Goal: Task Accomplishment & Management: Use online tool/utility

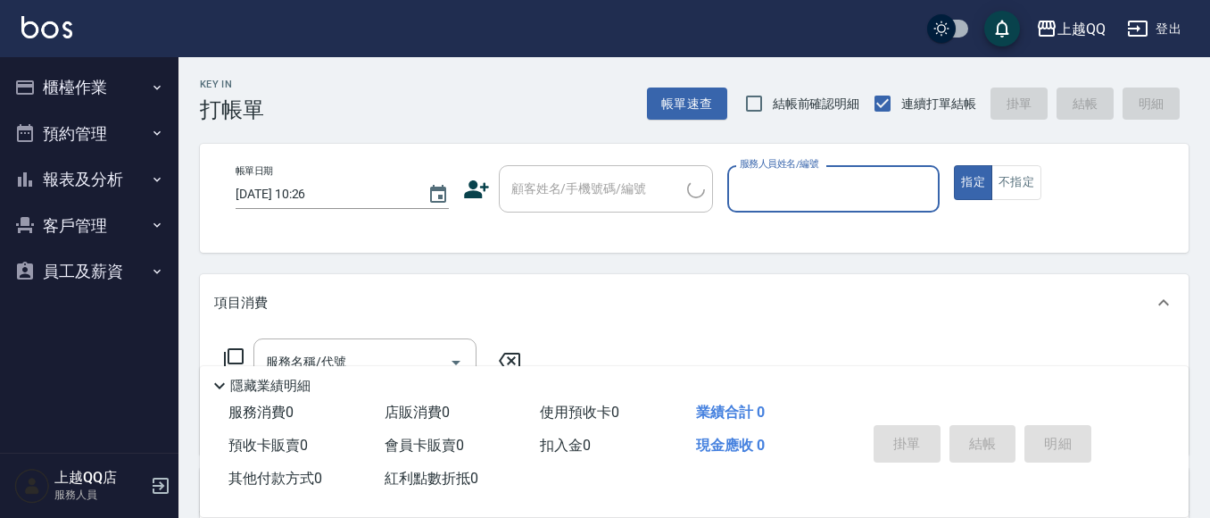
click at [151, 90] on icon "button" at bounding box center [157, 87] width 14 height 14
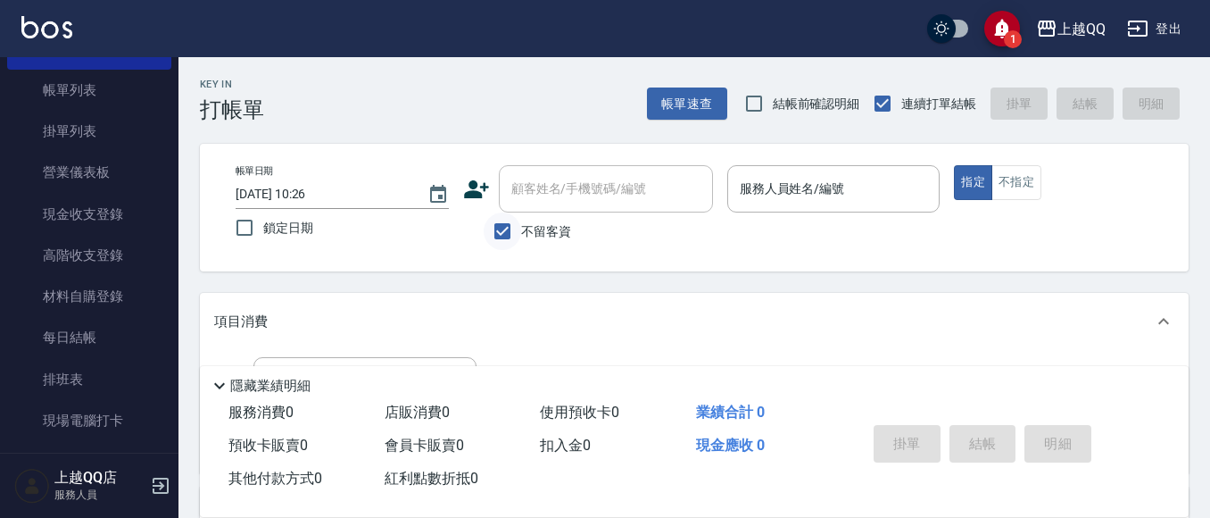
click at [481, 222] on div "不留客資" at bounding box center [588, 230] width 250 height 37
click at [487, 225] on input "不留客資" at bounding box center [502, 230] width 37 height 37
checkbox input "false"
click at [541, 190] on div "顧客姓名/手機號碼/編號 顧客姓名/手機號碼/編號" at bounding box center [606, 188] width 214 height 47
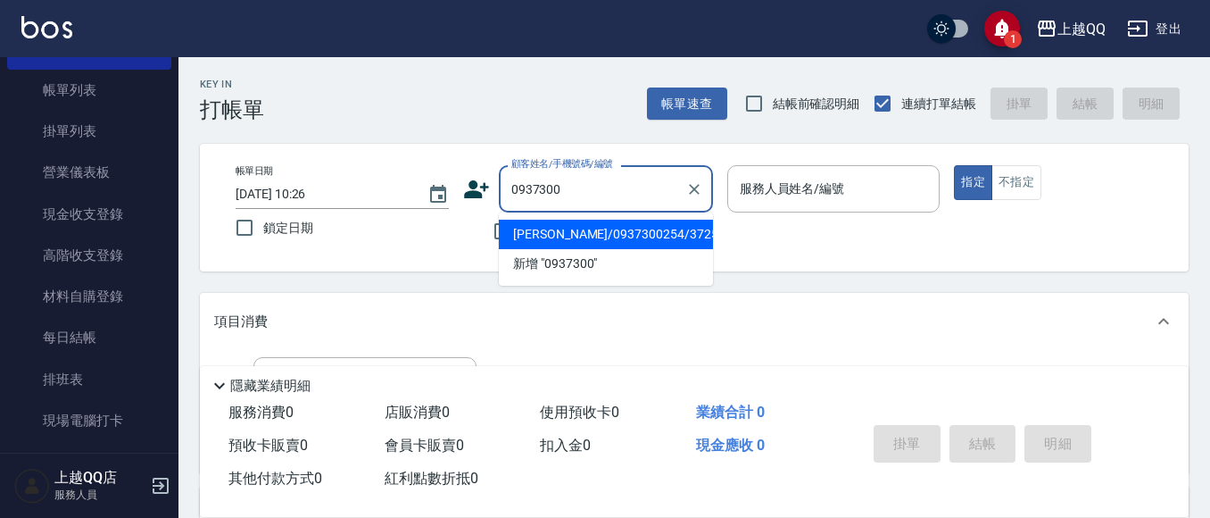
click at [574, 237] on li "[PERSON_NAME]/0937300254/3725" at bounding box center [606, 234] width 214 height 29
type input "[PERSON_NAME]/0937300254/3725"
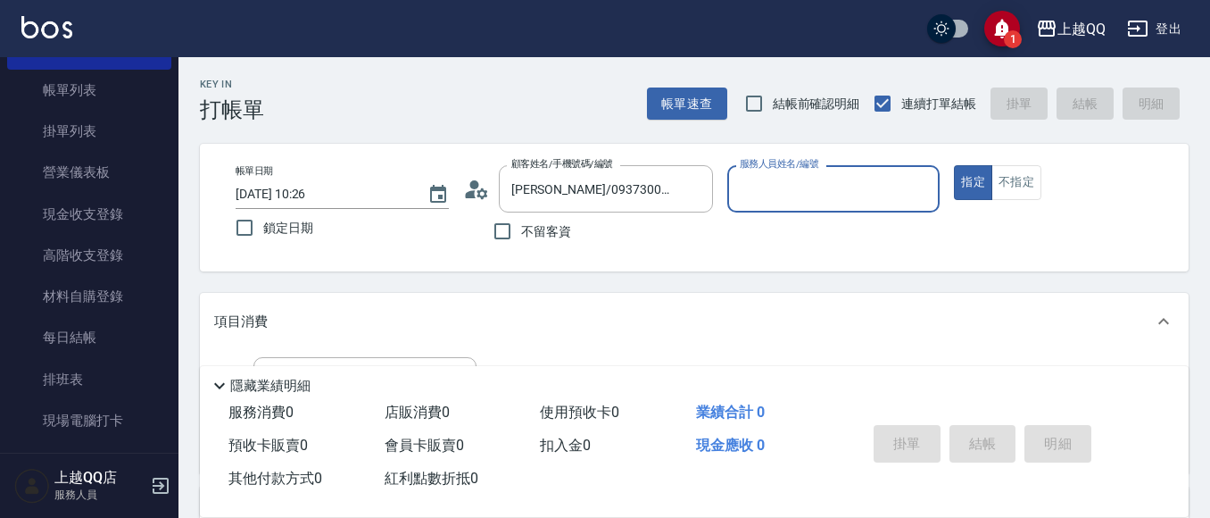
click at [471, 189] on icon at bounding box center [476, 189] width 27 height 27
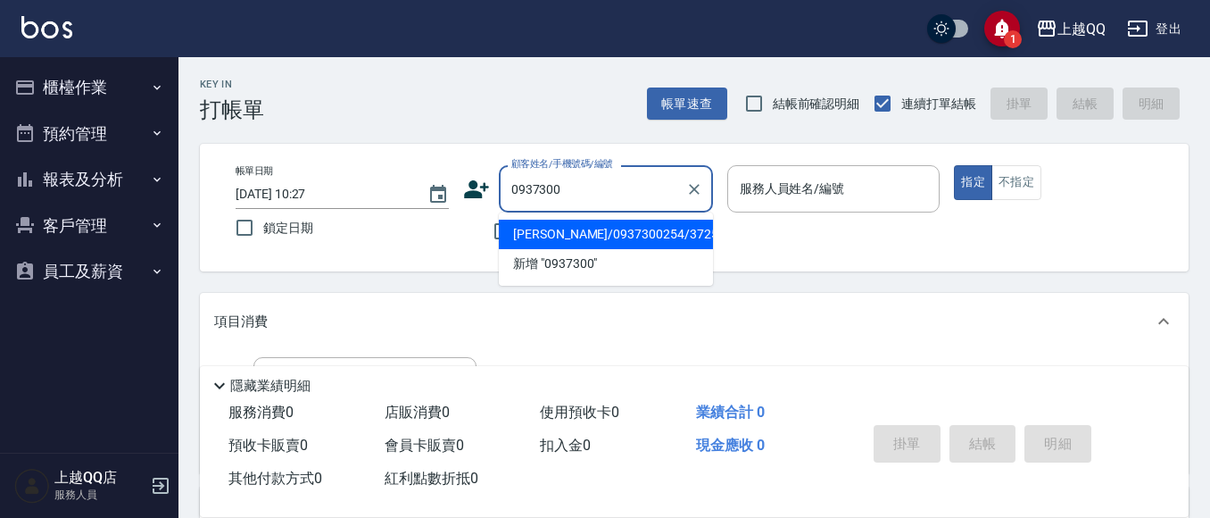
click at [669, 234] on li "[PERSON_NAME]/0937300254/3725" at bounding box center [606, 234] width 214 height 29
type input "[PERSON_NAME]/0937300254/3725"
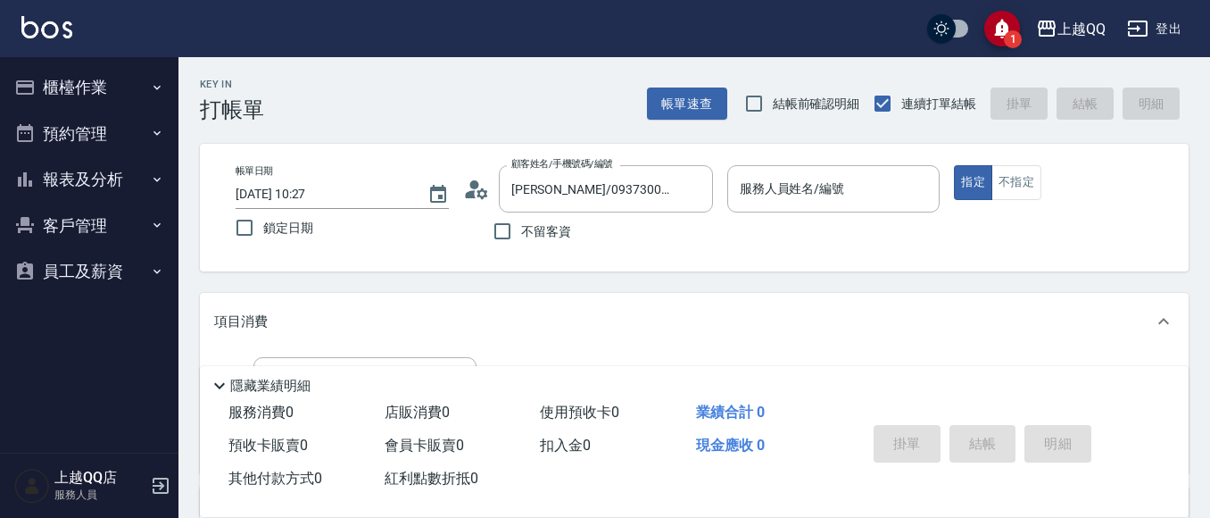
click at [473, 182] on circle at bounding box center [473, 184] width 9 height 9
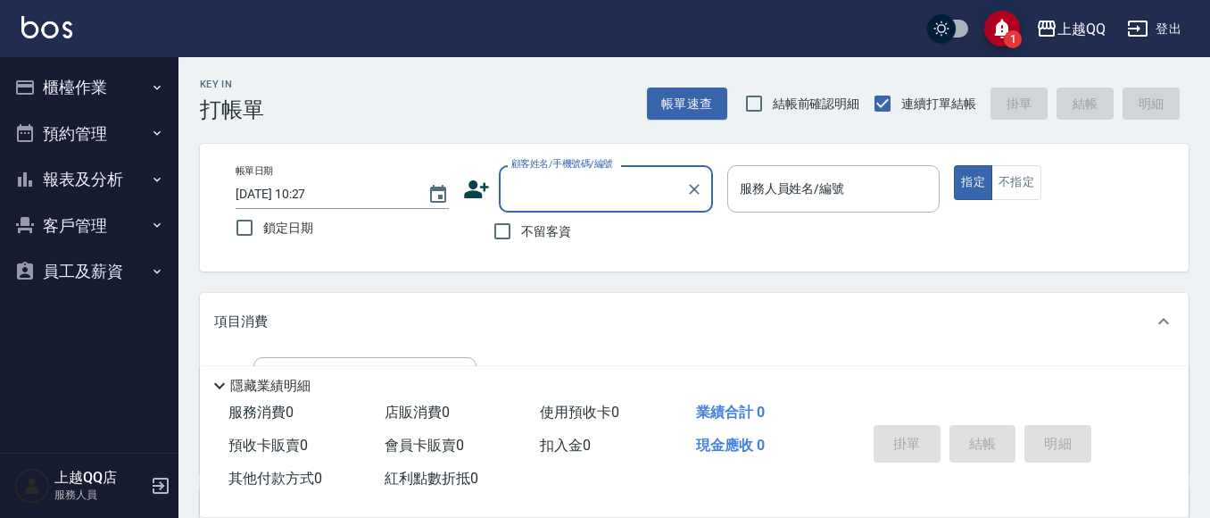
click at [106, 228] on button "客戶管理" at bounding box center [89, 226] width 164 height 46
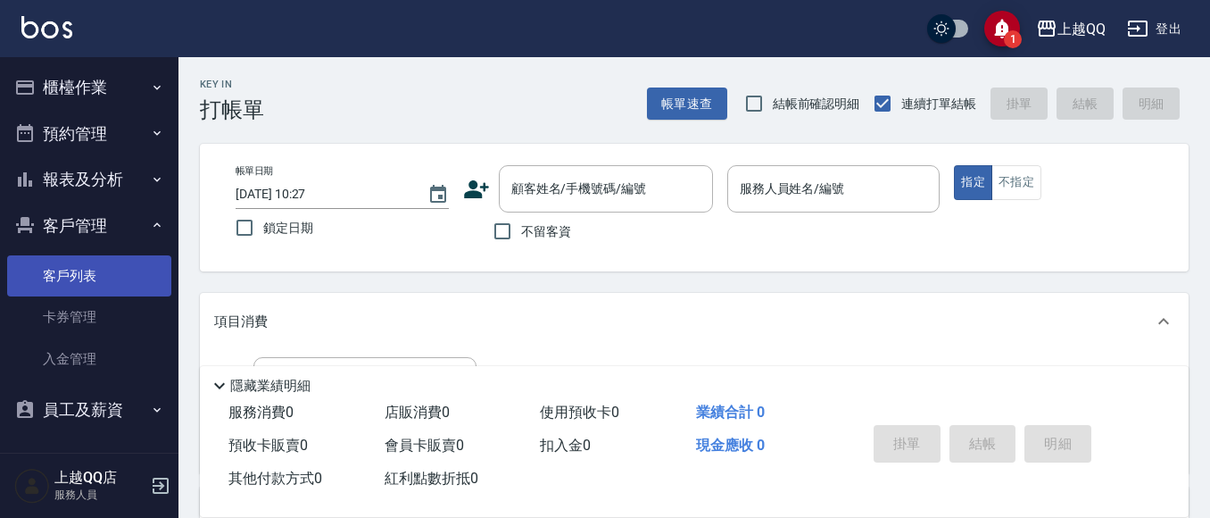
scroll to position [89, 0]
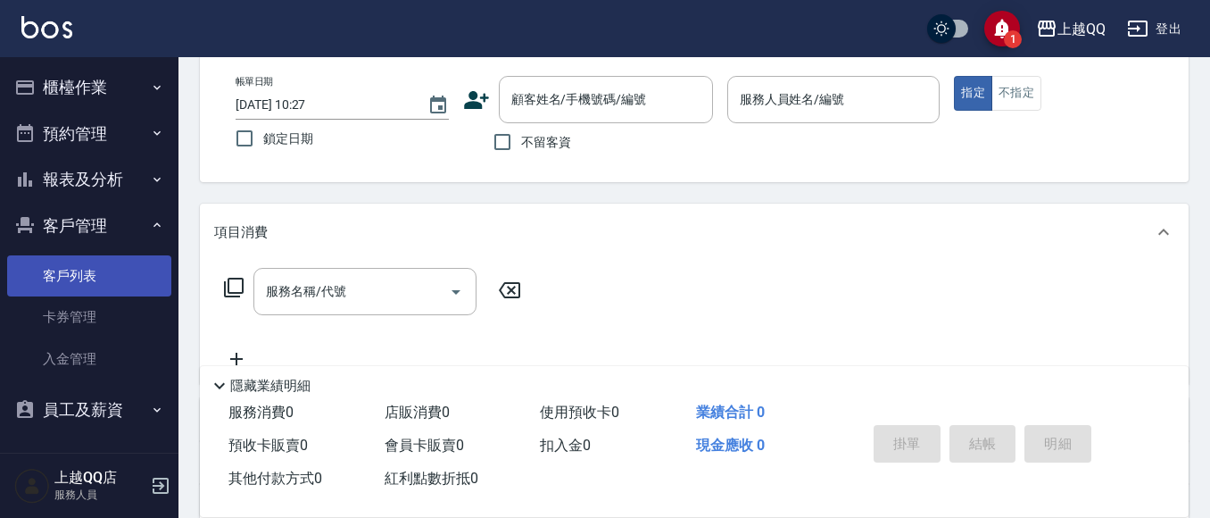
click at [97, 267] on link "客戶列表" at bounding box center [89, 275] width 164 height 41
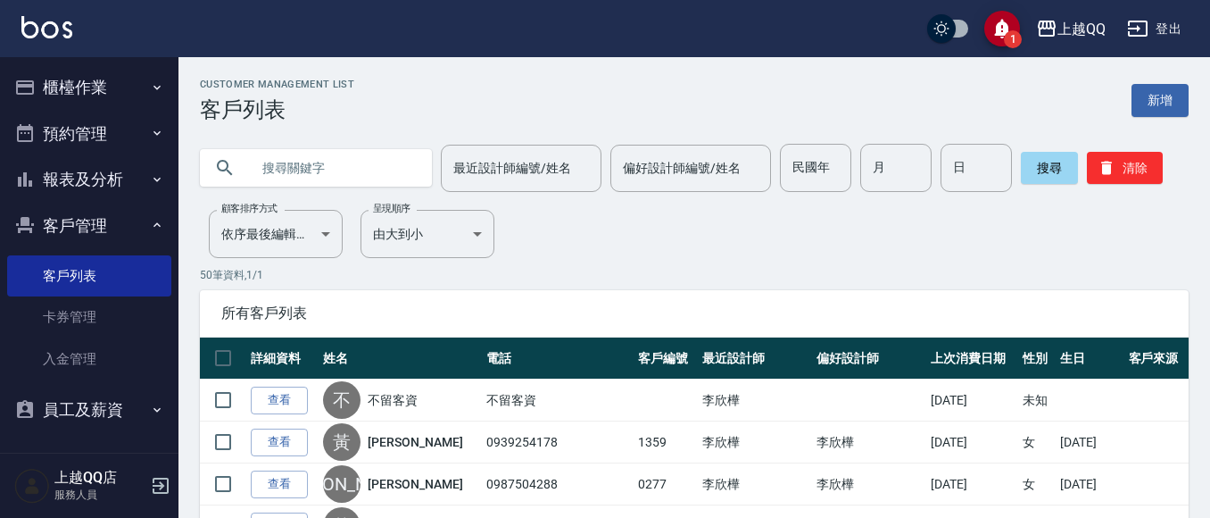
click at [322, 187] on input "text" at bounding box center [334, 168] width 168 height 48
type input "3725"
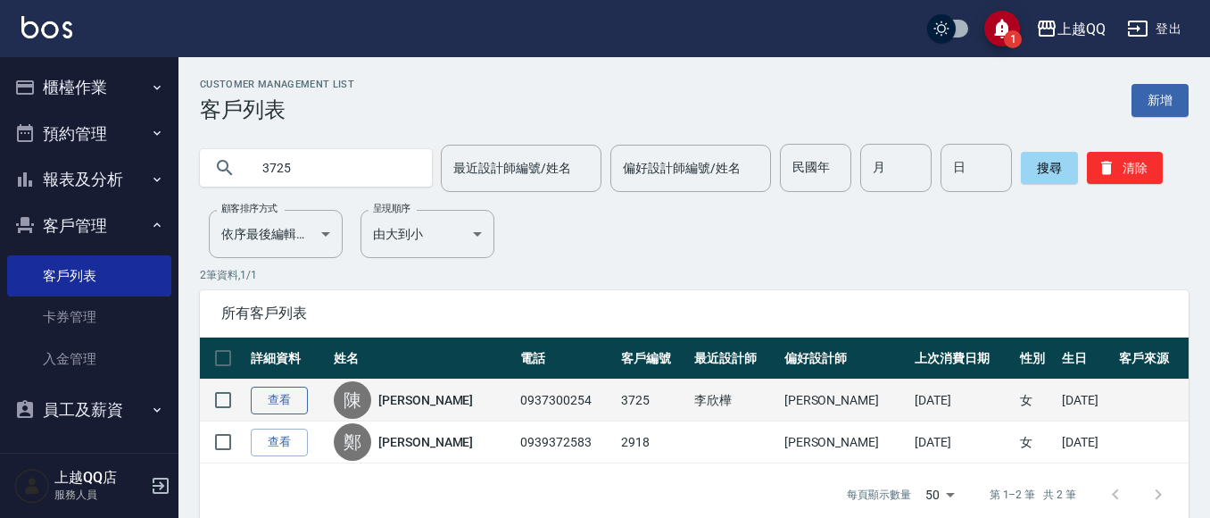
click at [269, 394] on link "查看" at bounding box center [279, 400] width 57 height 28
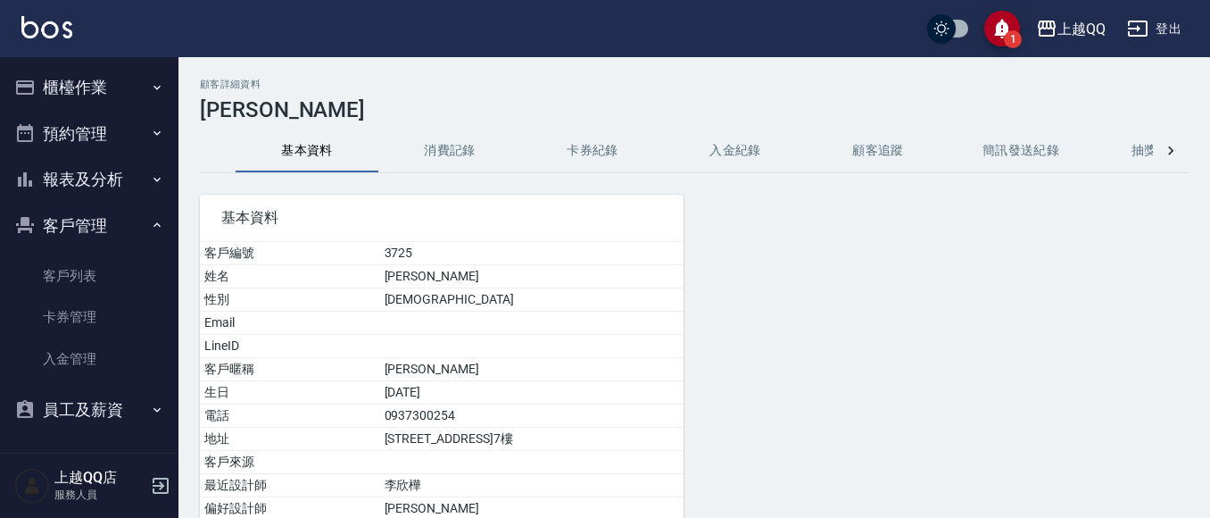
click at [450, 135] on button "消費記錄" at bounding box center [449, 150] width 143 height 43
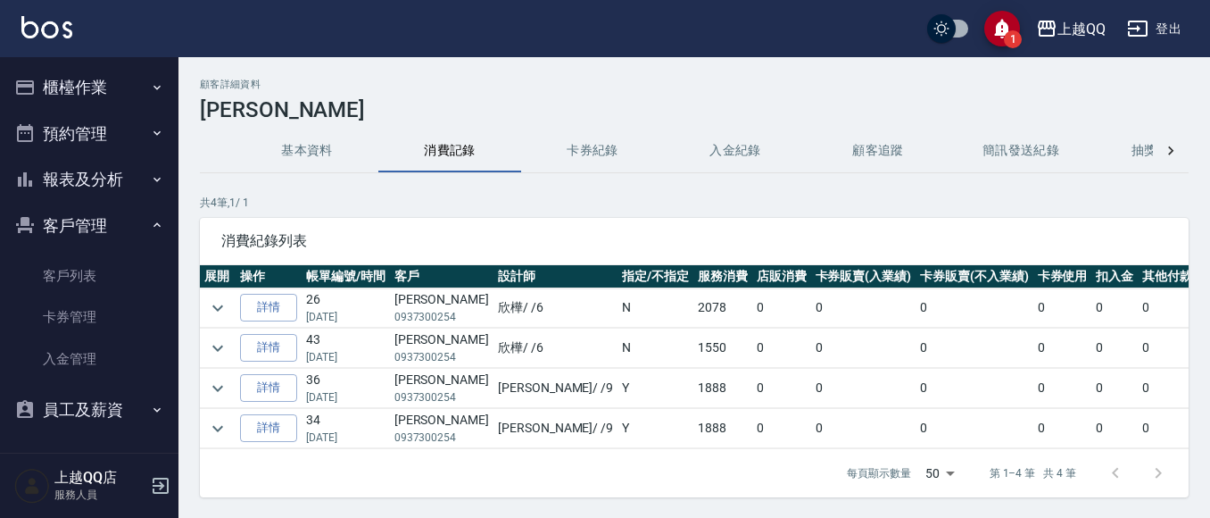
scroll to position [71, 0]
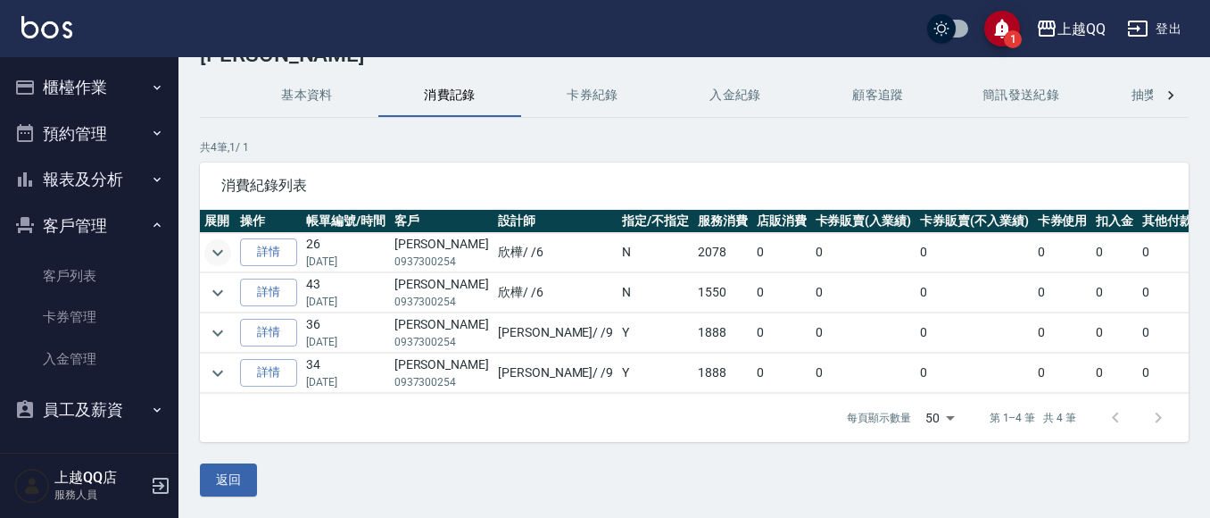
click at [218, 242] on icon "expand row" at bounding box center [217, 252] width 21 height 21
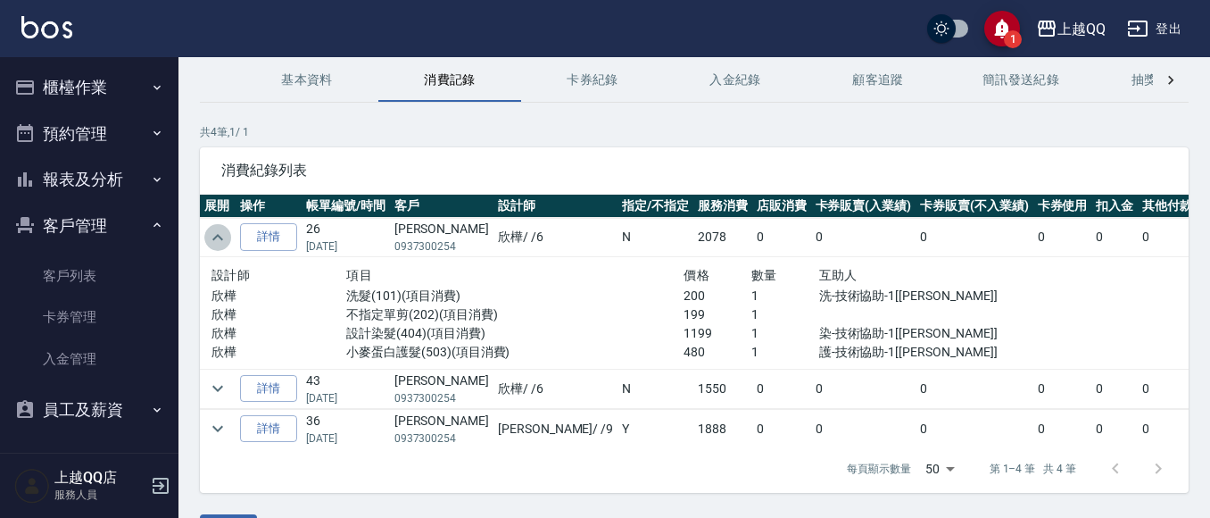
click at [218, 233] on icon "expand row" at bounding box center [217, 237] width 21 height 21
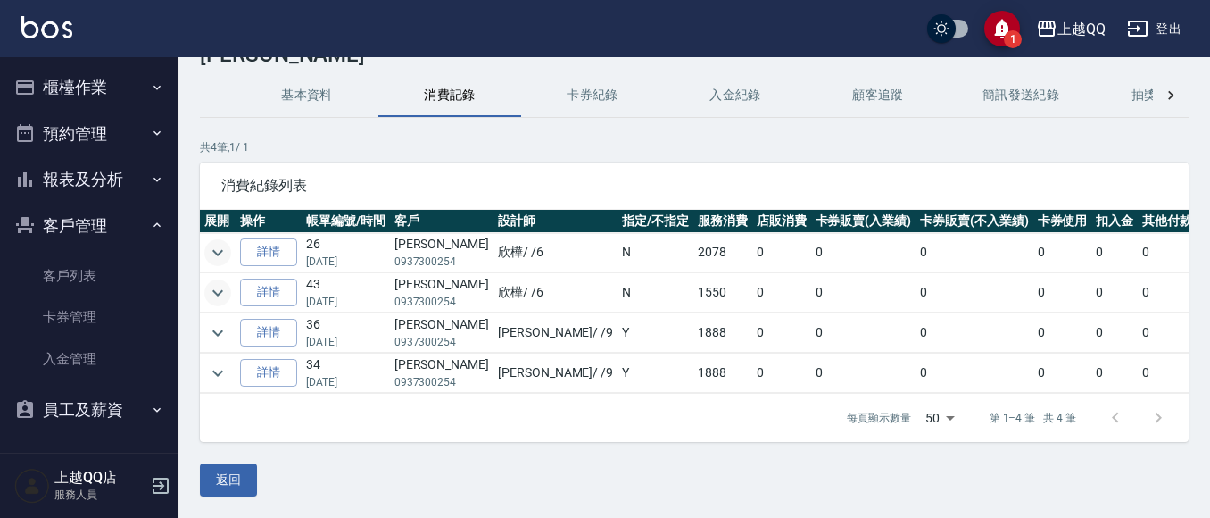
click at [220, 289] on icon "expand row" at bounding box center [217, 292] width 11 height 6
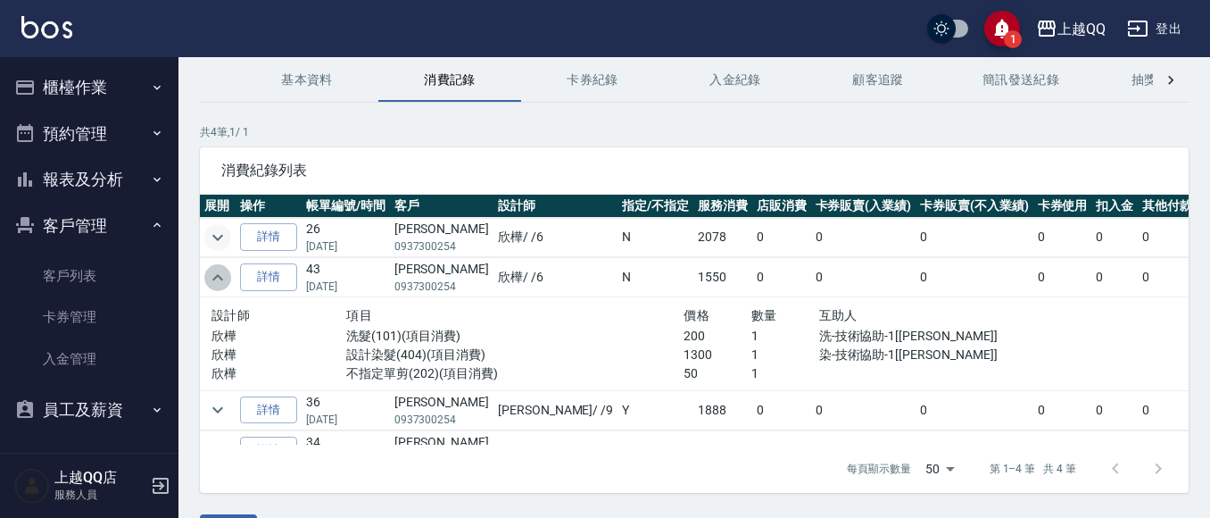
click at [220, 276] on icon "expand row" at bounding box center [217, 277] width 21 height 21
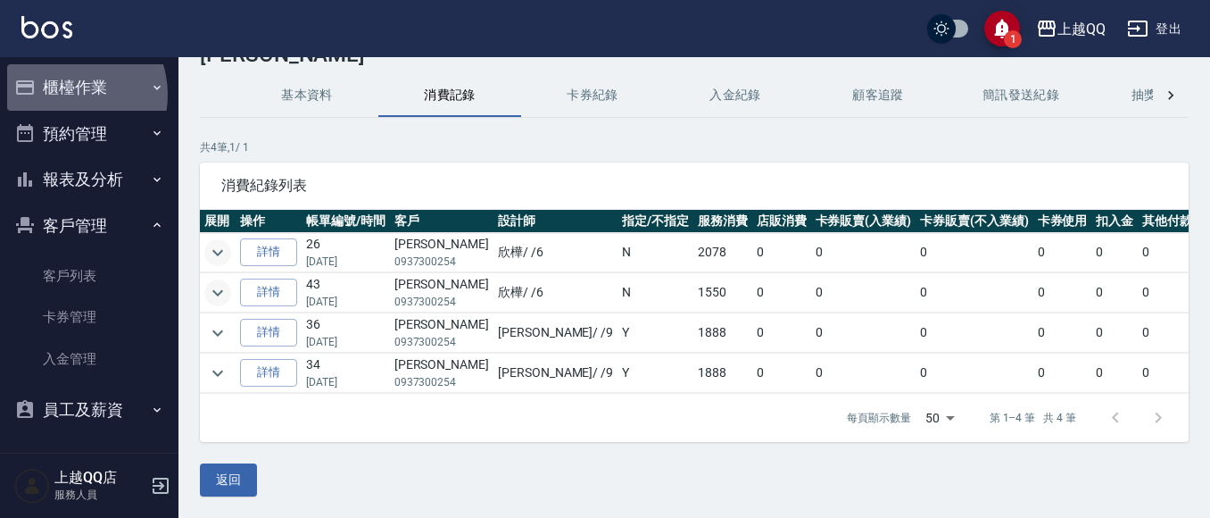
click at [63, 95] on button "櫃檯作業" at bounding box center [89, 87] width 164 height 46
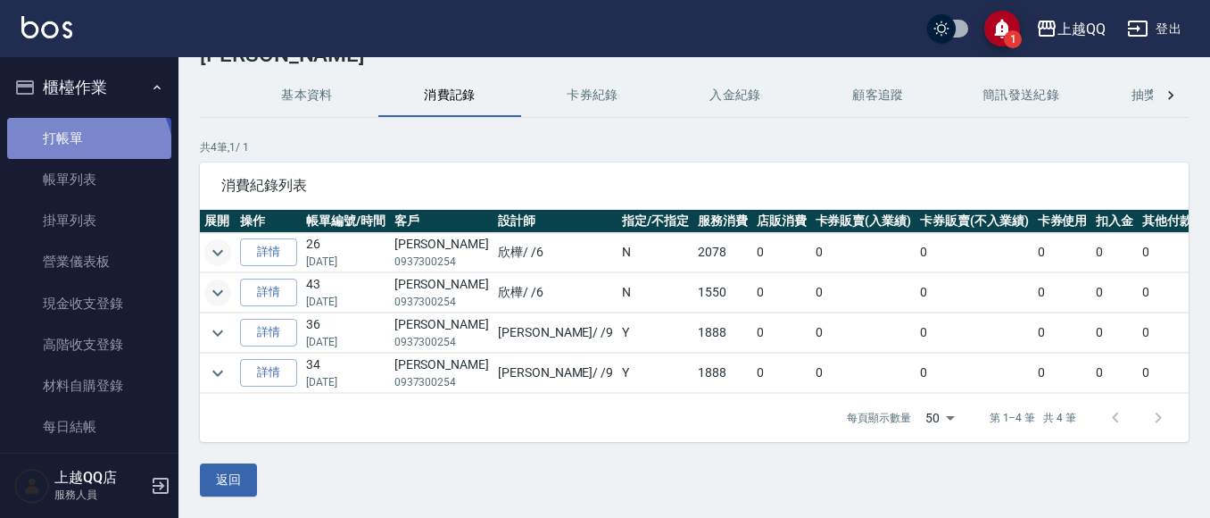
click at [86, 153] on link "打帳單" at bounding box center [89, 138] width 164 height 41
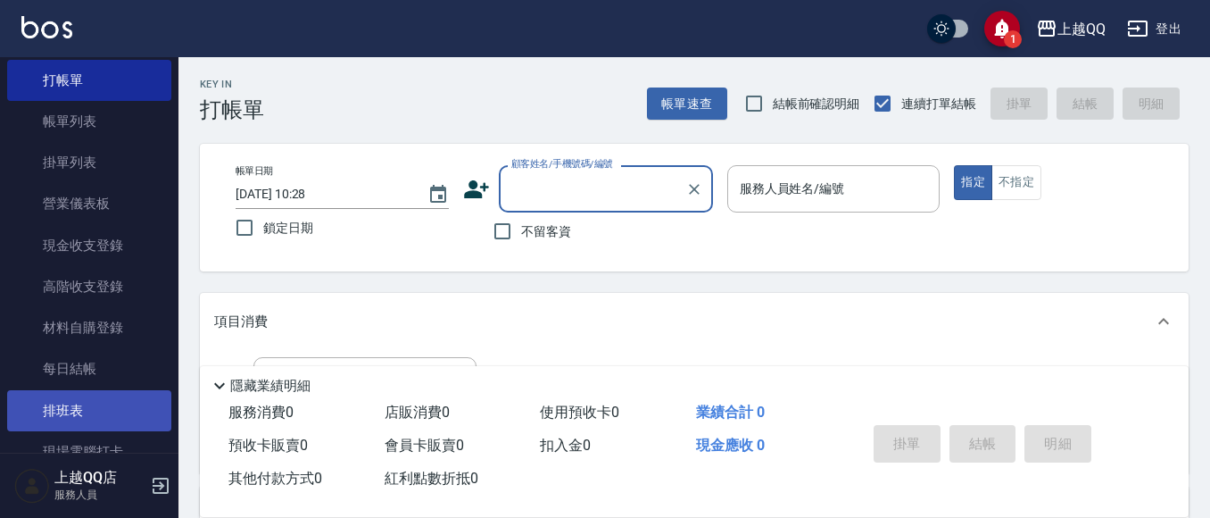
scroll to position [89, 0]
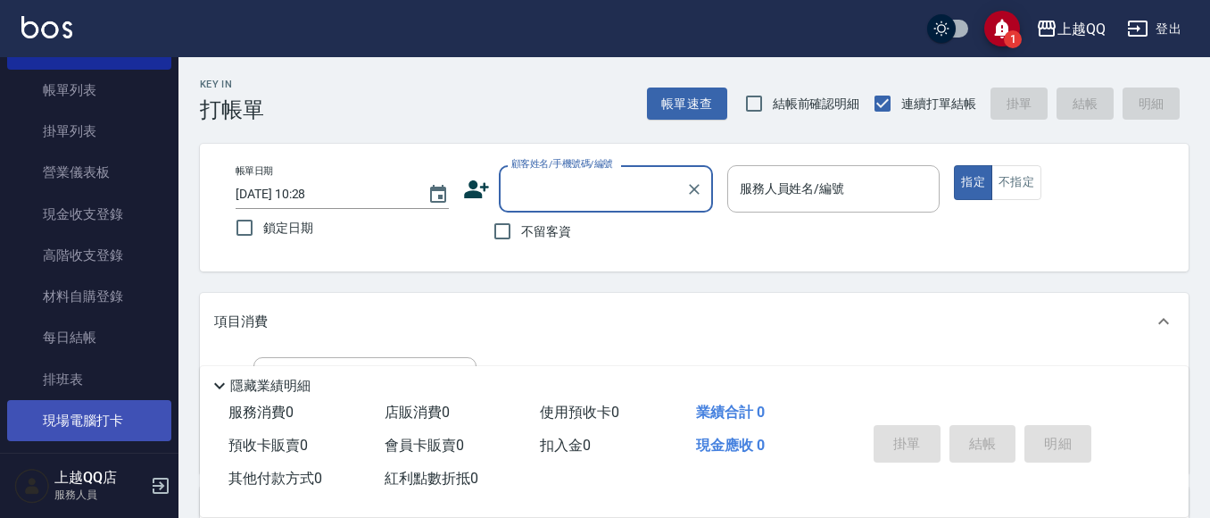
click at [92, 419] on link "現場電腦打卡" at bounding box center [89, 420] width 164 height 41
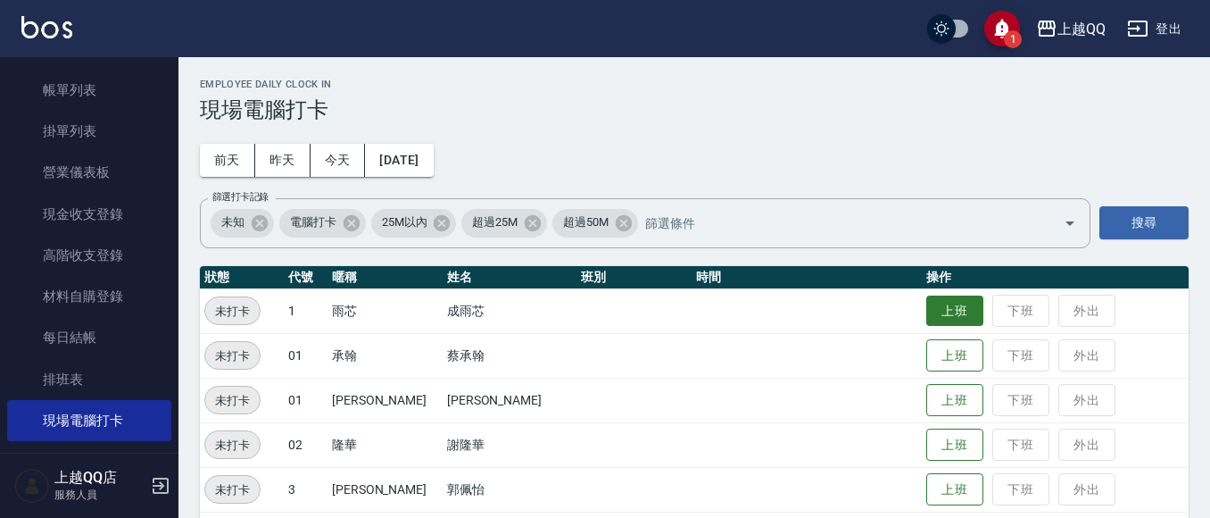
click at [926, 316] on button "上班" at bounding box center [954, 310] width 57 height 31
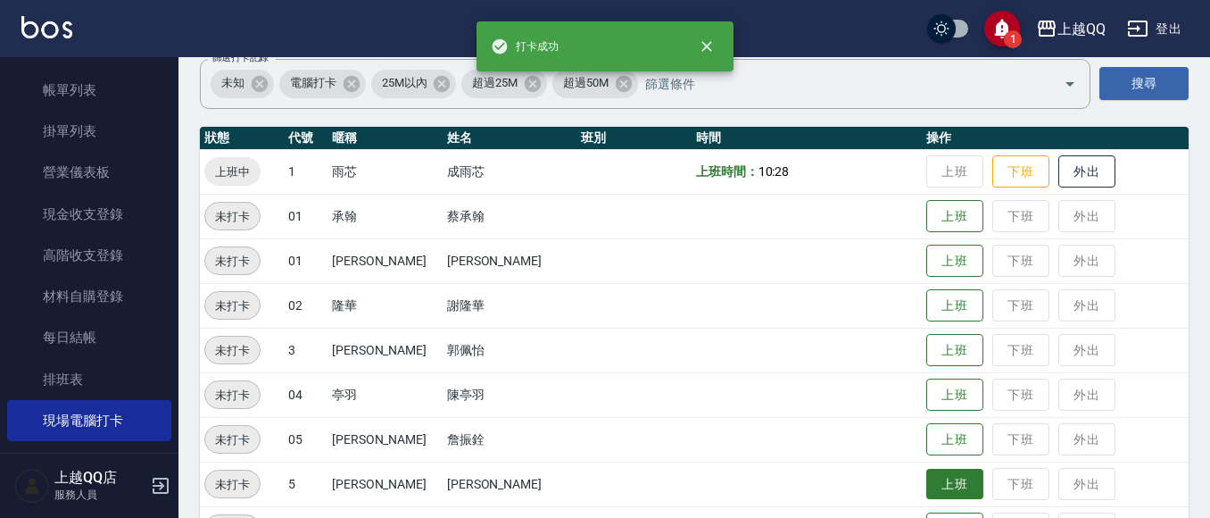
scroll to position [179, 0]
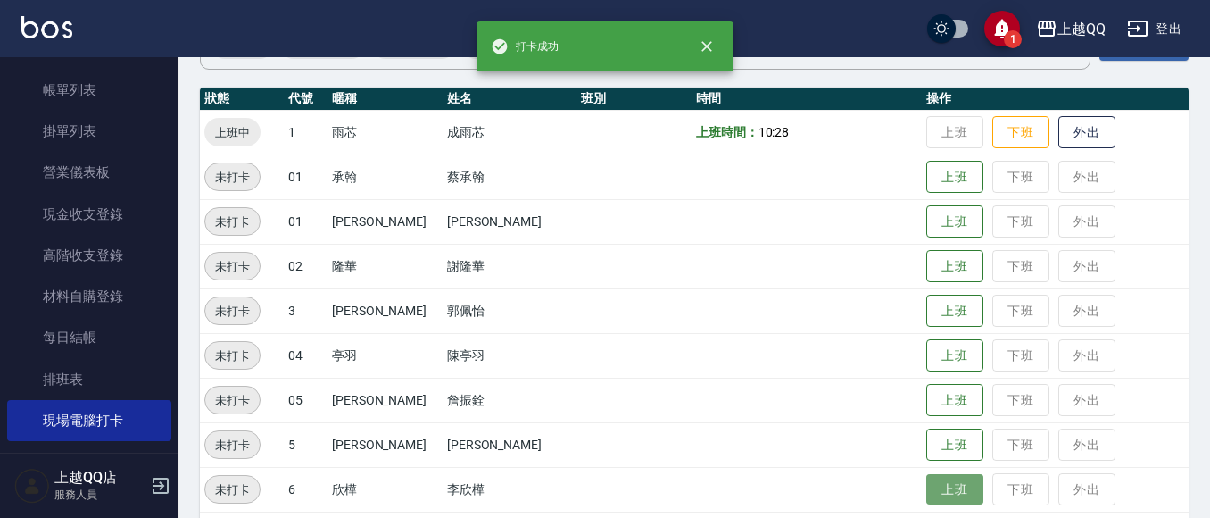
click at [931, 493] on button "上班" at bounding box center [954, 489] width 57 height 31
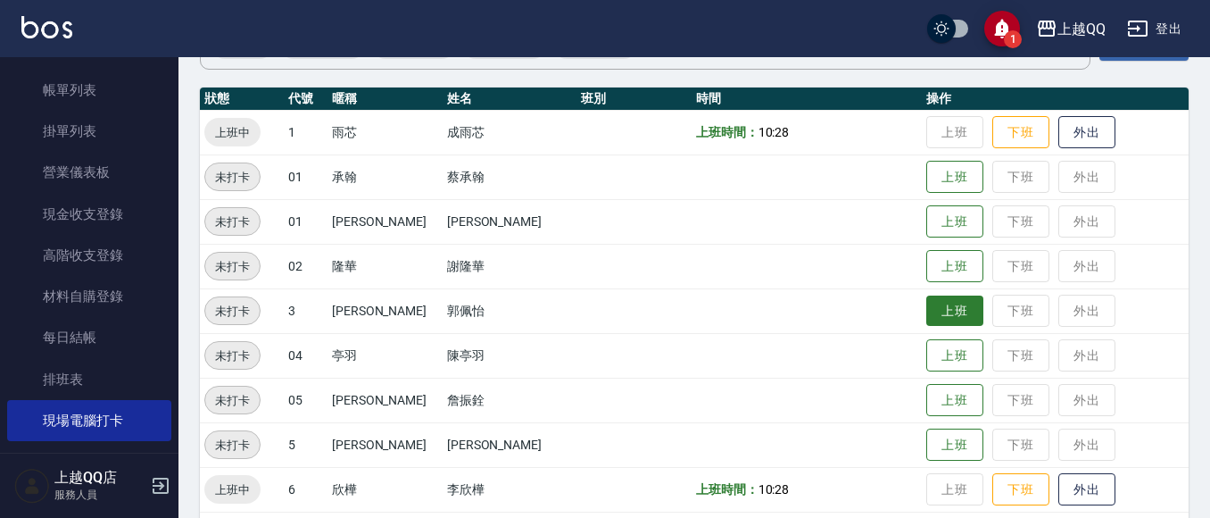
click at [937, 321] on button "上班" at bounding box center [954, 310] width 57 height 31
click at [941, 314] on button "上班" at bounding box center [954, 310] width 57 height 31
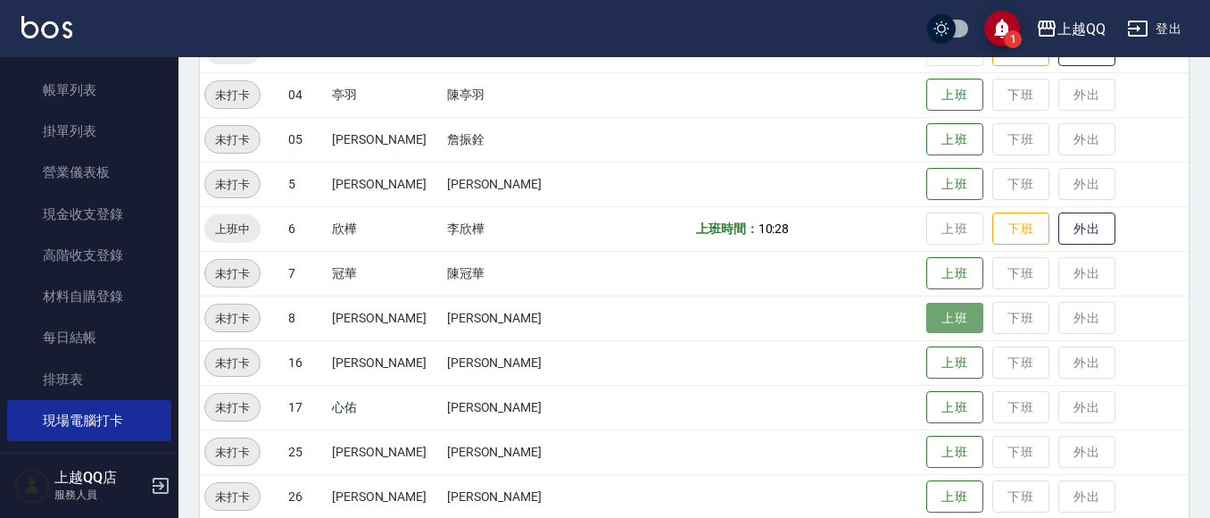
click at [926, 319] on button "上班" at bounding box center [954, 318] width 57 height 31
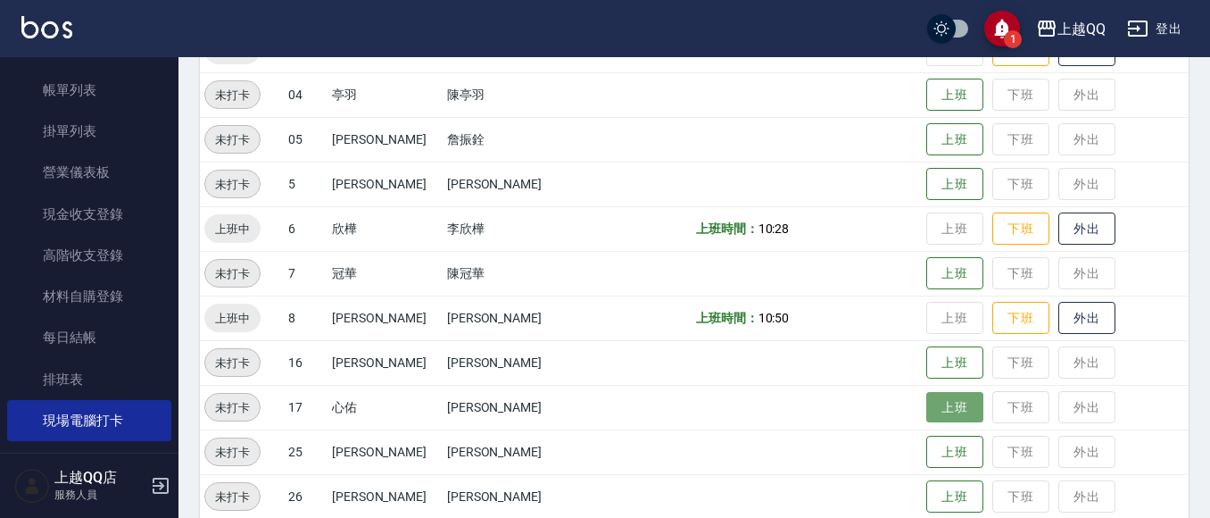
click at [942, 402] on button "上班" at bounding box center [954, 407] width 57 height 31
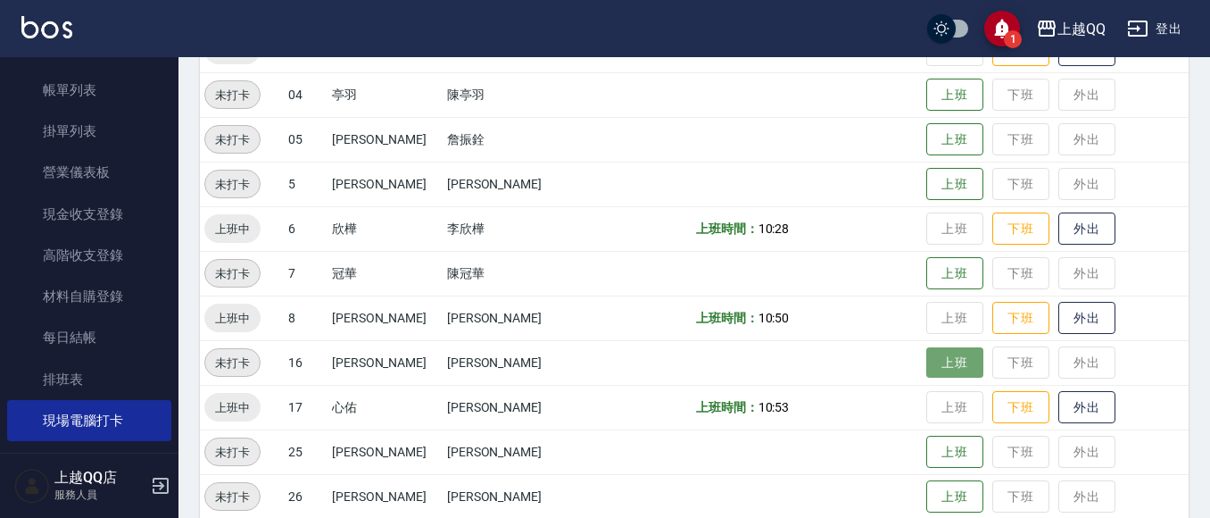
click at [926, 356] on button "上班" at bounding box center [954, 362] width 57 height 31
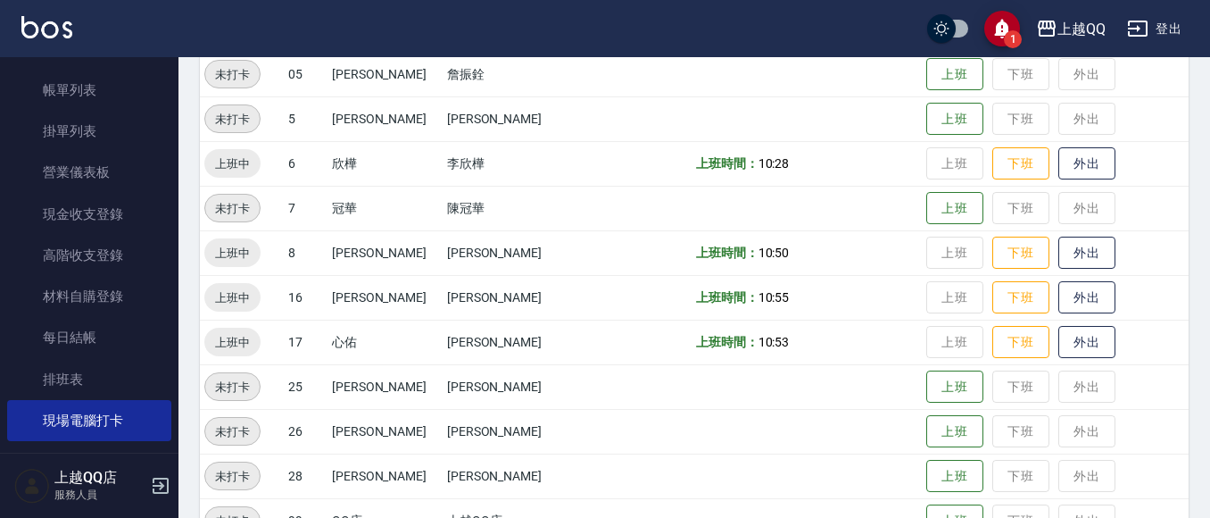
scroll to position [552, 0]
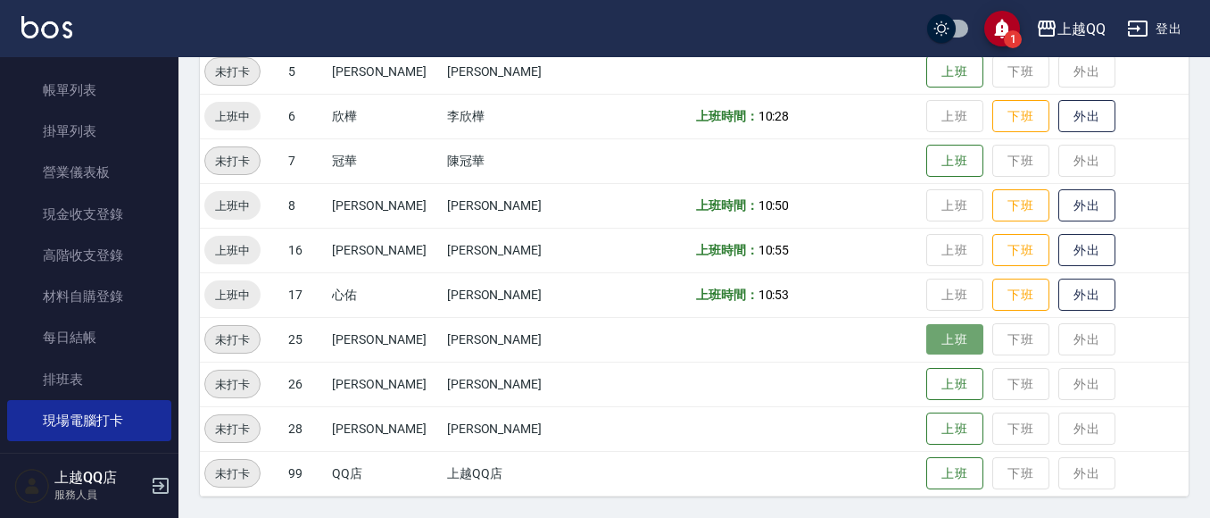
click at [935, 349] on button "上班" at bounding box center [954, 339] width 57 height 31
